Goal: Navigation & Orientation: Go to known website

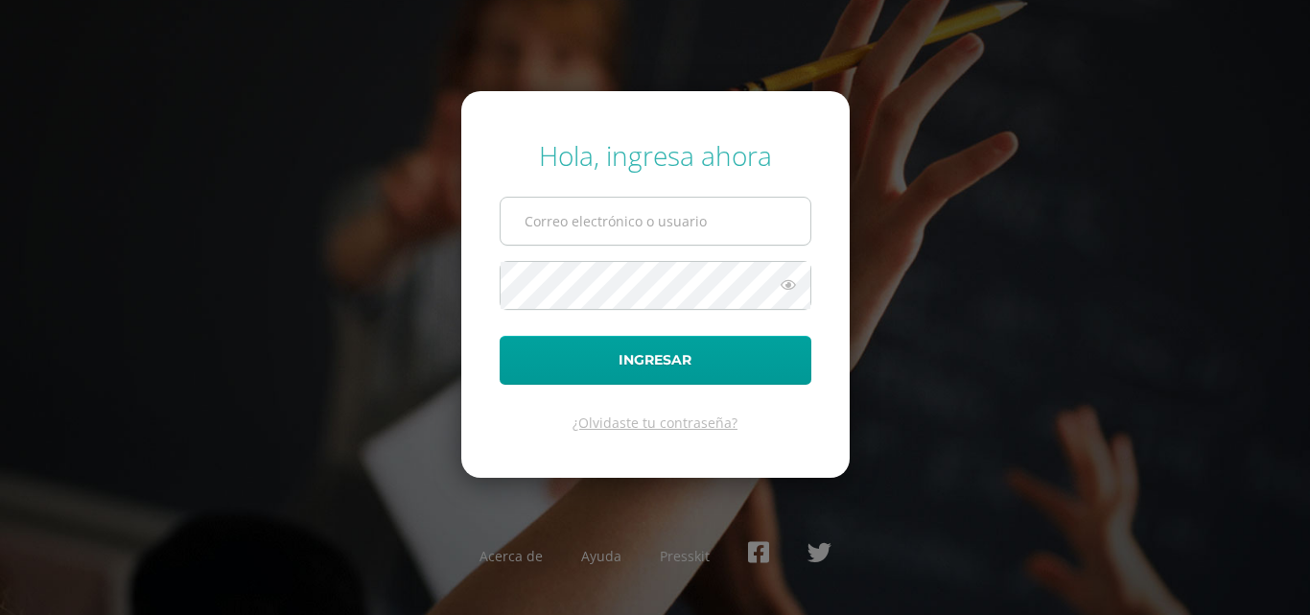
click at [611, 226] on input "text" at bounding box center [656, 221] width 310 height 47
type input "COS01089@osoriosandoval.edu.gt"
click at [554, 385] on form "Hola, ingresa ahora COS01089@osoriosandoval.edu.gt Ingresar ¿Olvidaste tu contr…" at bounding box center [655, 284] width 388 height 386
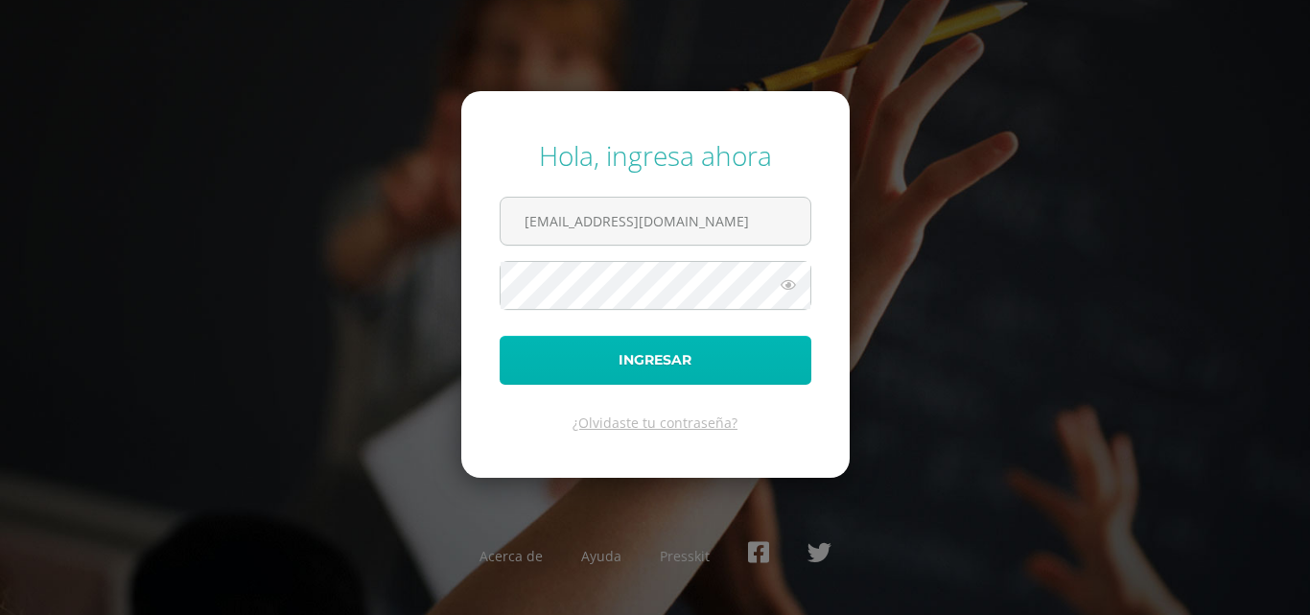
click at [567, 381] on button "Ingresar" at bounding box center [656, 360] width 312 height 49
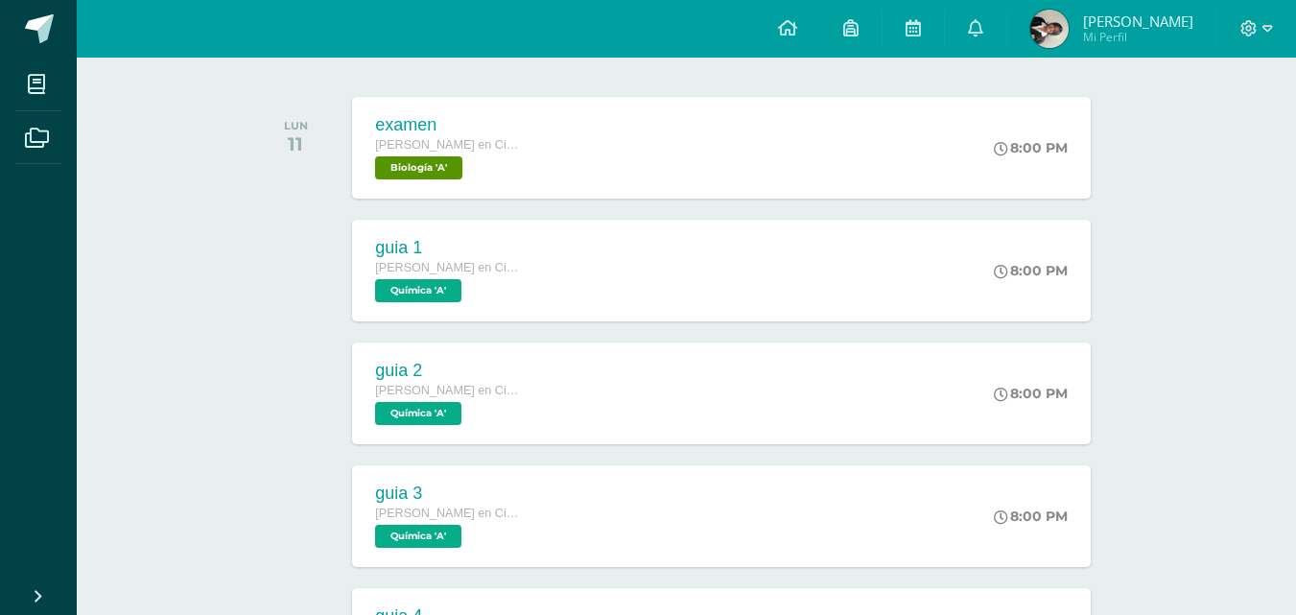
scroll to position [274, 0]
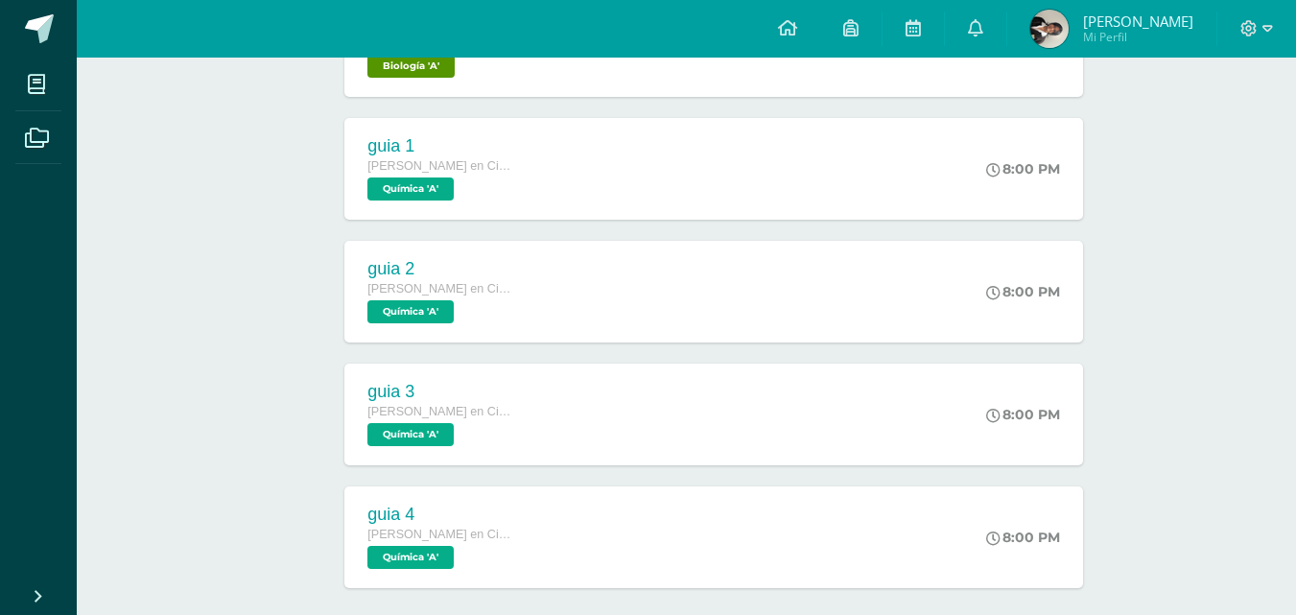
scroll to position [466, 8]
